Goal: Find specific page/section: Find specific page/section

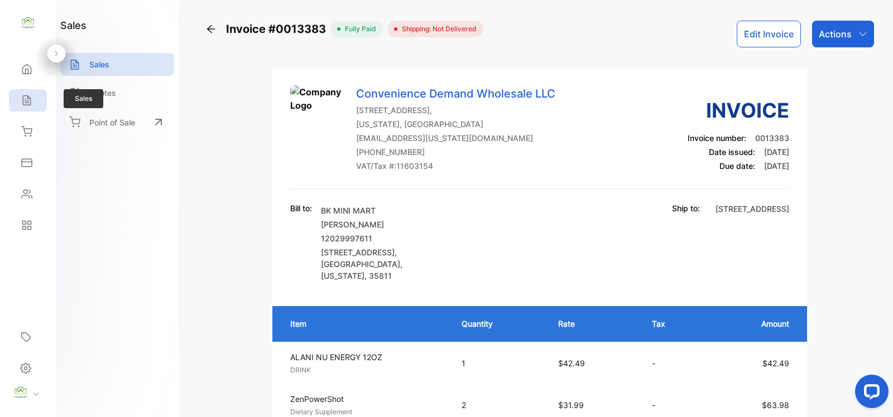
click at [40, 102] on div "Sales" at bounding box center [28, 100] width 38 height 22
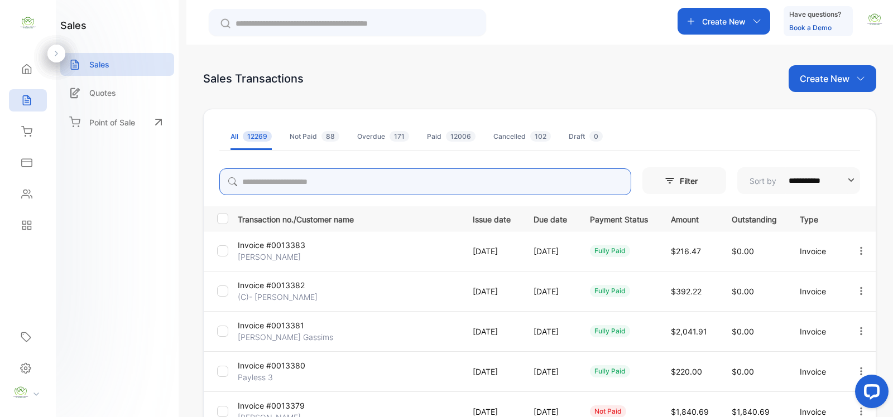
click at [347, 179] on input "search" at bounding box center [425, 182] width 412 height 27
type input "******"
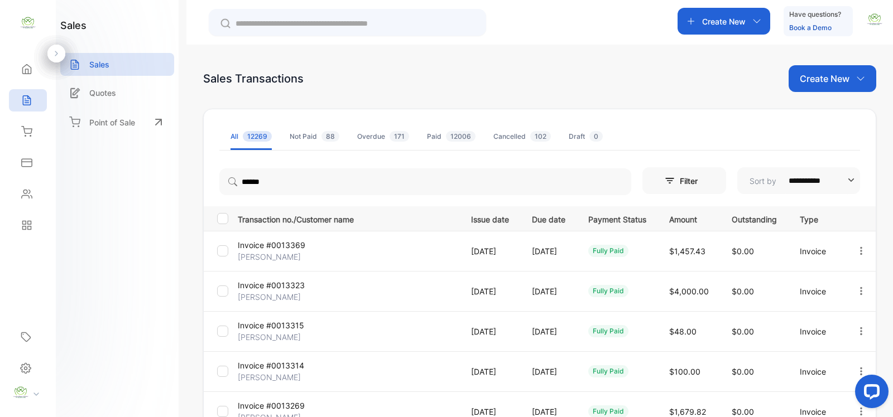
click at [565, 259] on td "[DATE]" at bounding box center [546, 251] width 56 height 40
click at [565, 254] on td "[DATE]" at bounding box center [546, 251] width 56 height 40
click at [272, 247] on p "Invoice #0013369" at bounding box center [274, 245] width 73 height 12
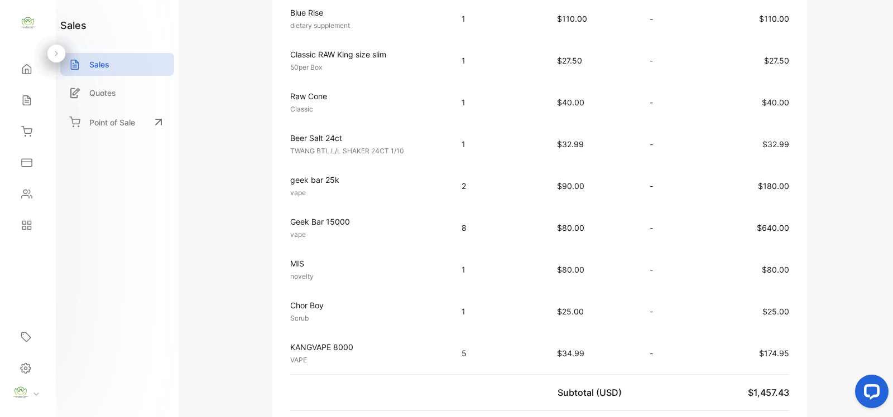
scroll to position [488, 0]
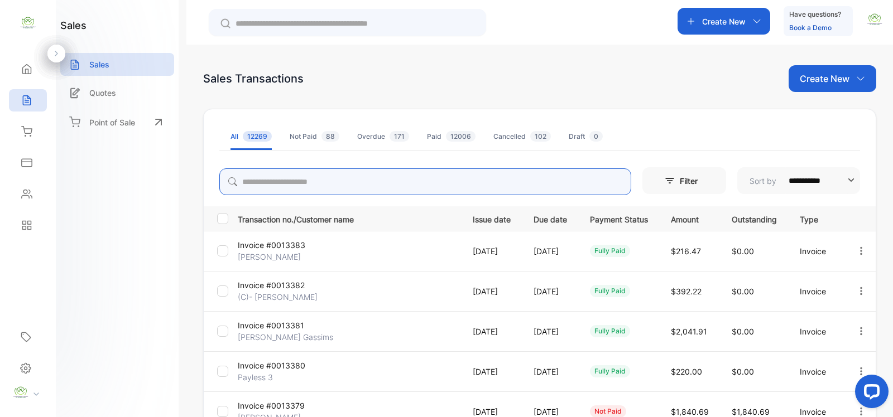
click at [363, 173] on input "search" at bounding box center [425, 182] width 412 height 27
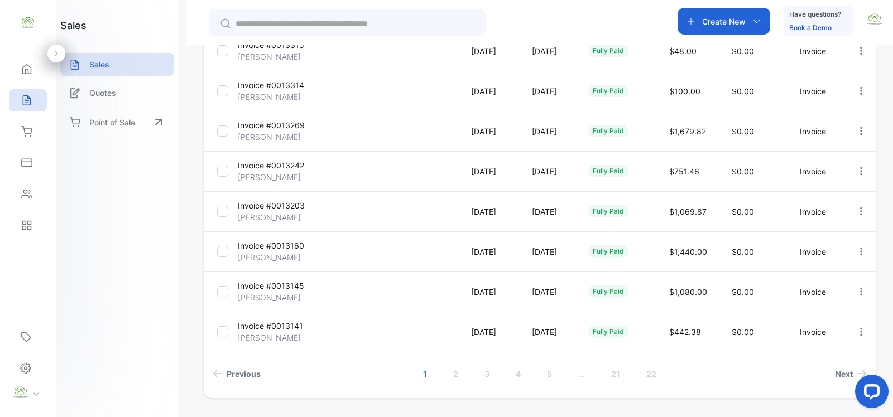
scroll to position [314, 0]
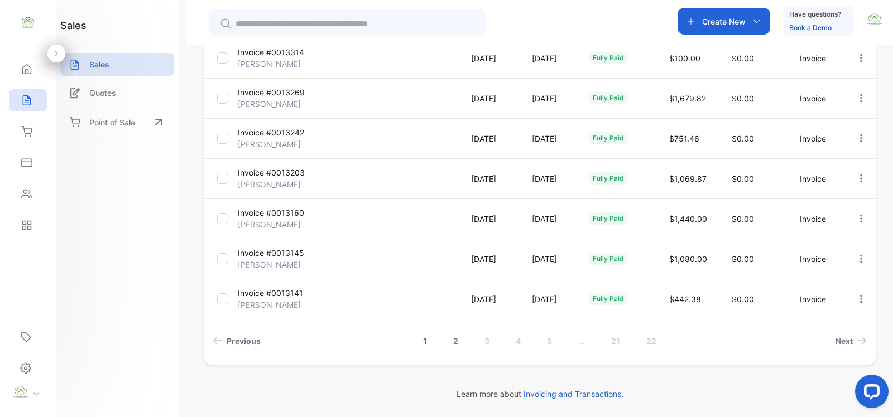
type input "******"
click at [454, 338] on link "2" at bounding box center [456, 341] width 32 height 21
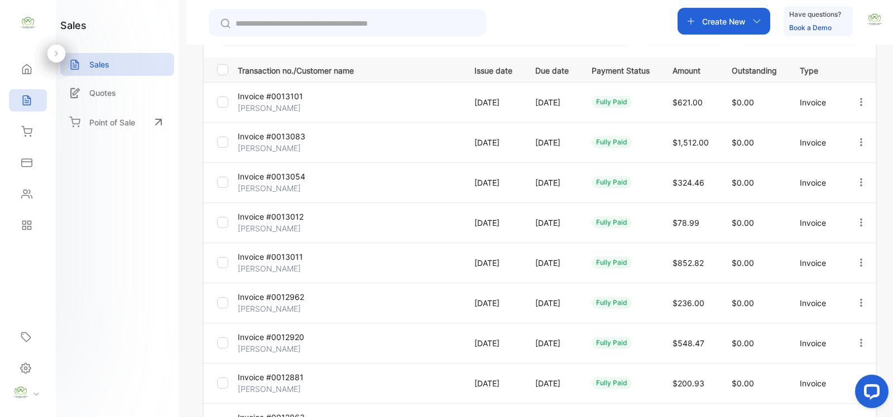
scroll to position [0, 0]
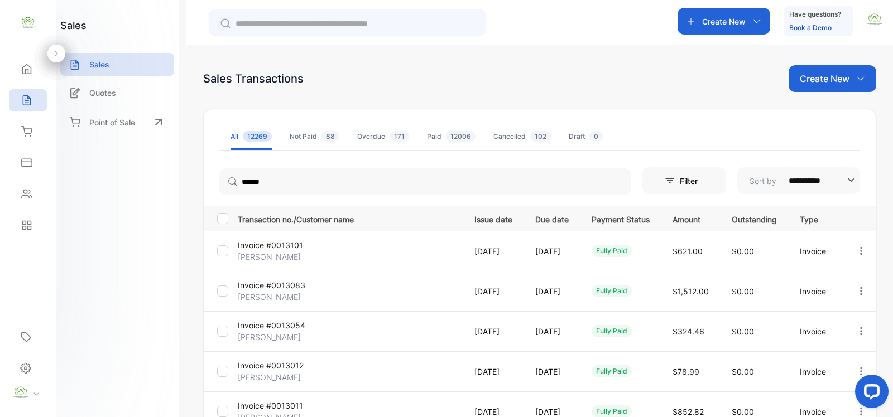
click at [856, 291] on icon "button" at bounding box center [861, 291] width 10 height 10
click at [825, 323] on span "View / Edit Invoice" at bounding box center [833, 322] width 79 height 13
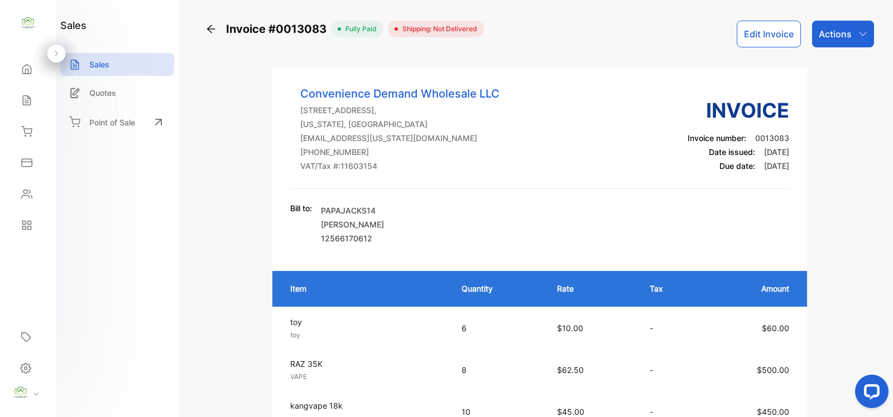
click at [846, 40] on p "Actions" at bounding box center [835, 33] width 33 height 13
drag, startPoint x: 747, startPoint y: 17, endPoint x: 750, endPoint y: 28, distance: 11.8
click at [747, 18] on div "Invoice #0013083 fully paid Shipping: Not Delivered Edit Invoice Actions Print …" at bounding box center [539, 208] width 706 height 417
click at [40, 104] on div "Sales" at bounding box center [28, 100] width 38 height 22
